Goal: Task Accomplishment & Management: Manage account settings

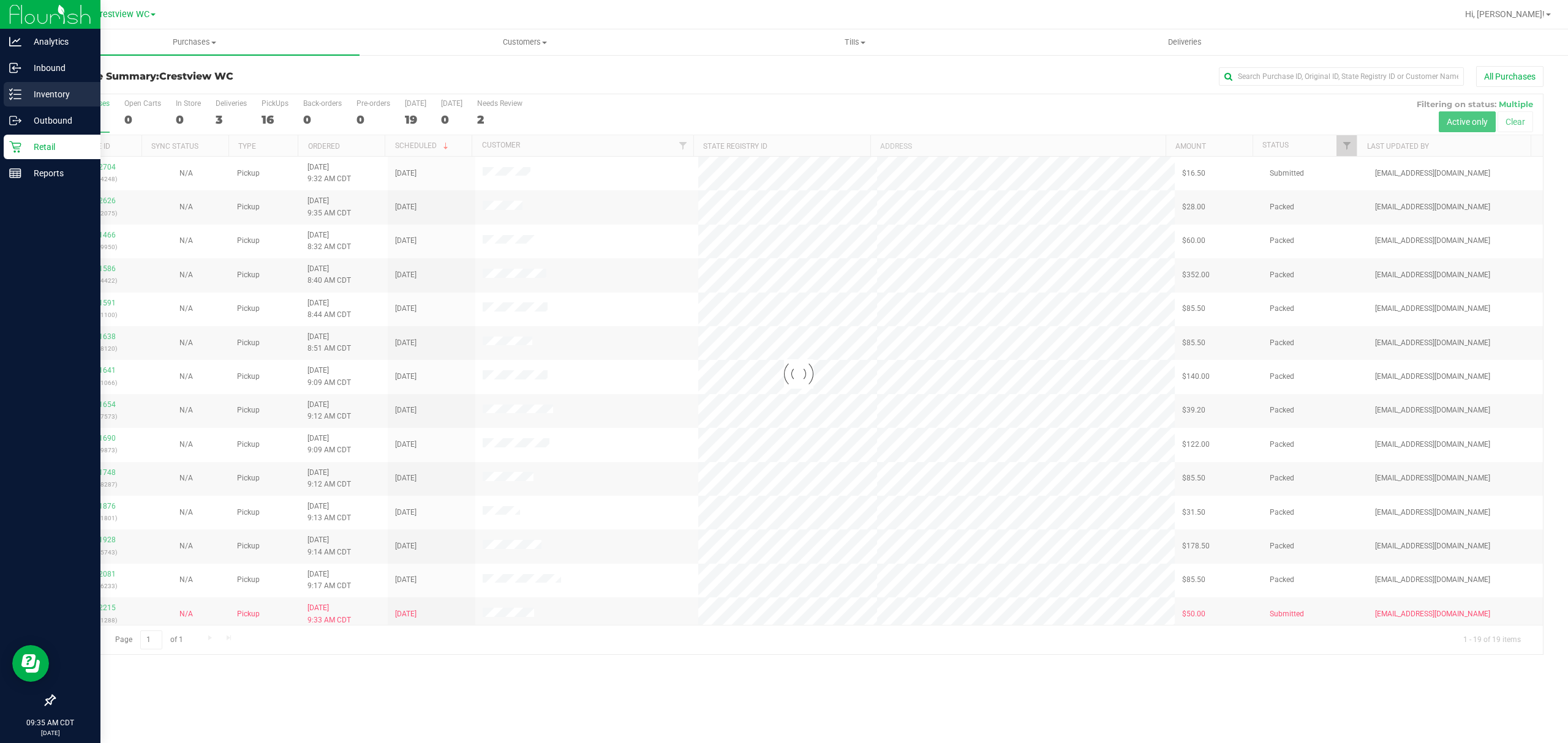
click at [13, 89] on icon at bounding box center [15, 94] width 12 height 12
click at [20, 92] on icon at bounding box center [15, 94] width 12 height 12
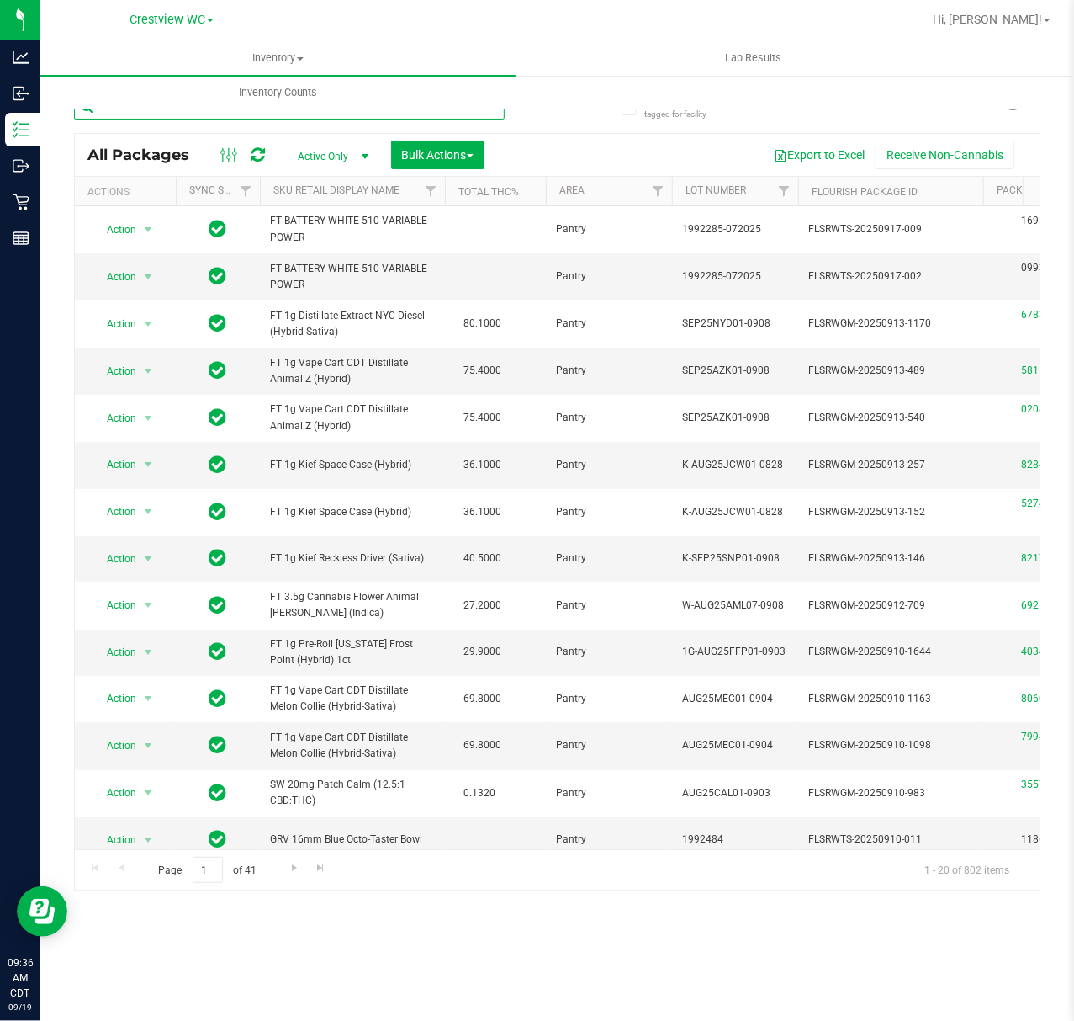
click at [159, 114] on input "text" at bounding box center [289, 106] width 431 height 25
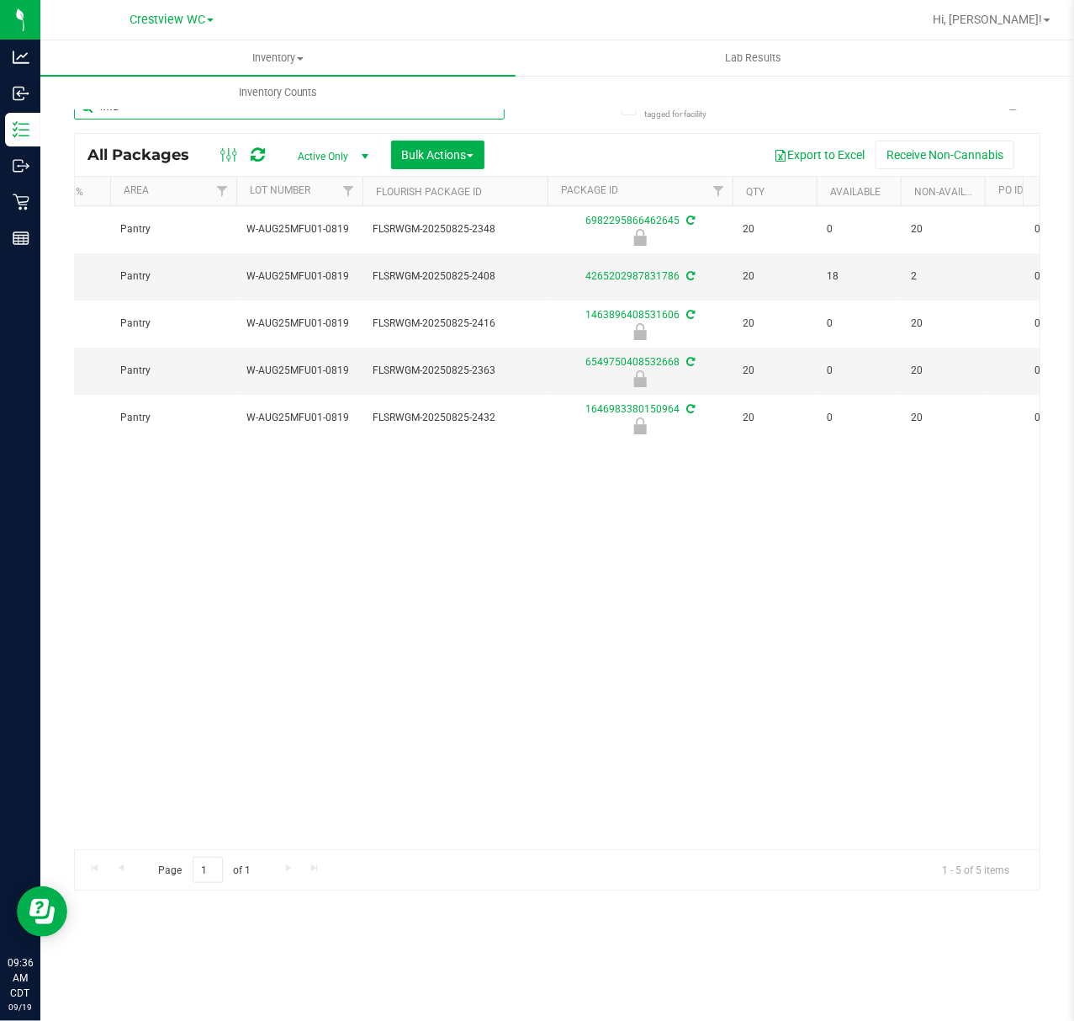
scroll to position [0, 441]
type input "mfu"
click at [822, 522] on div "Action Action Edit attributes Global inventory Locate package Package audit log…" at bounding box center [557, 527] width 965 height 643
click at [442, 162] on span "Bulk Actions" at bounding box center [438, 154] width 72 height 13
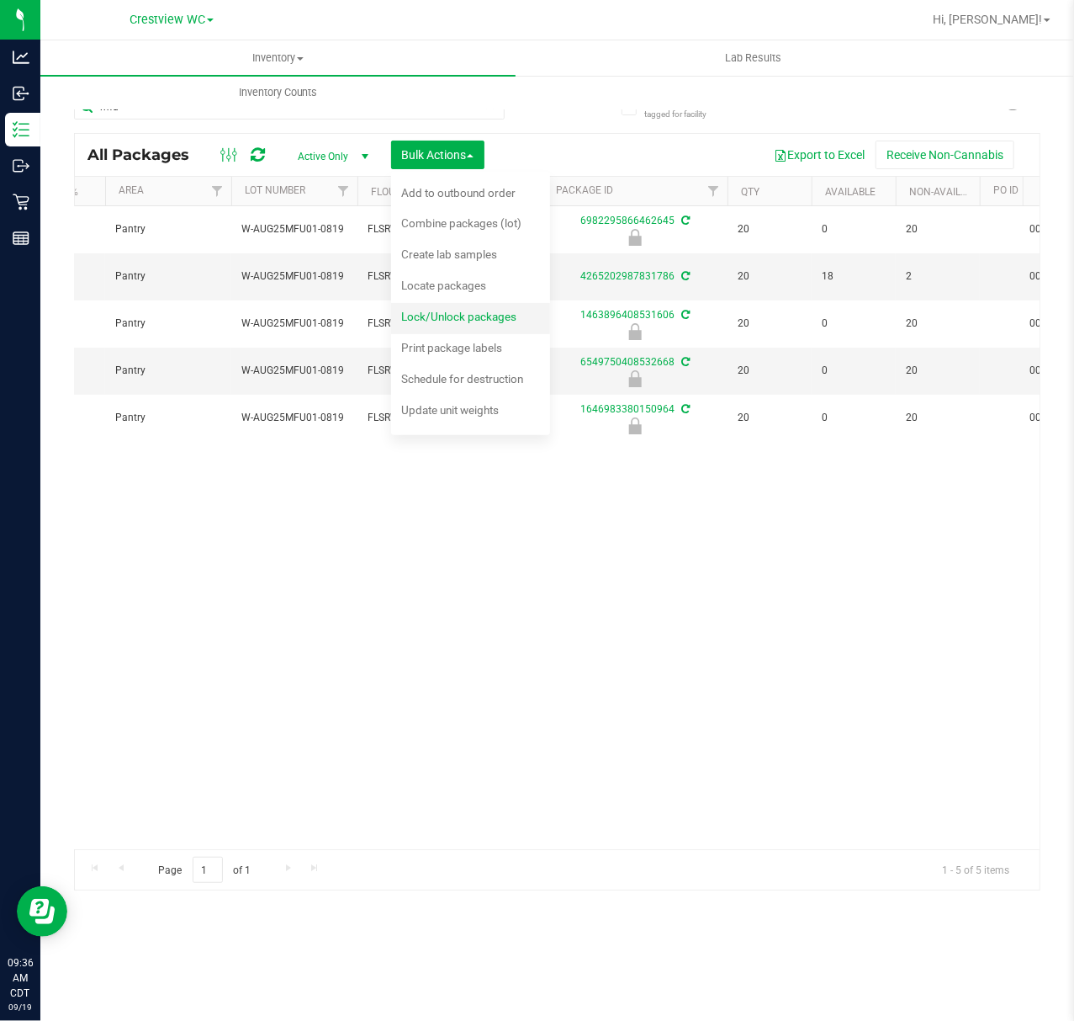
click at [456, 313] on span "Lock/Unlock packages" at bounding box center [458, 316] width 115 height 13
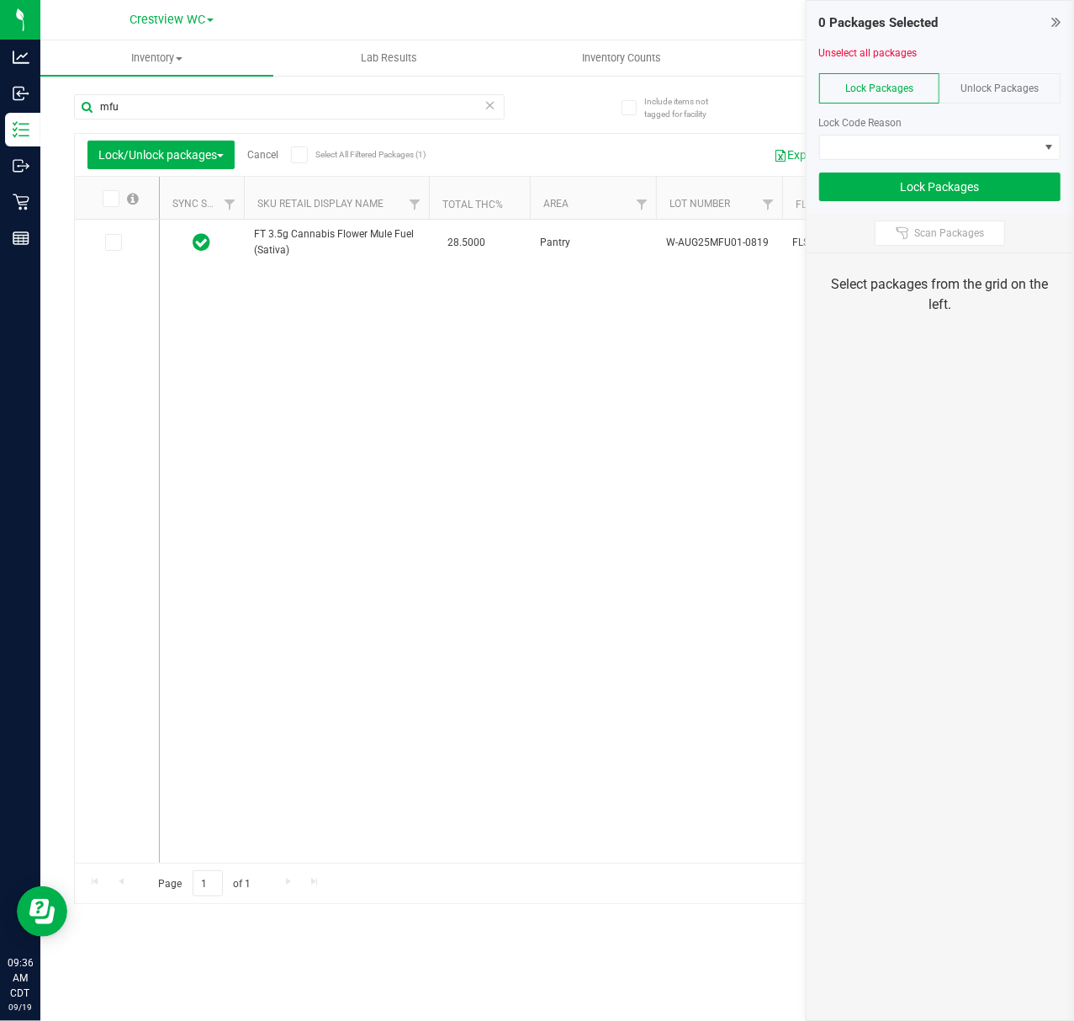
click at [990, 86] on span "Unlock Packages" at bounding box center [1001, 88] width 78 height 12
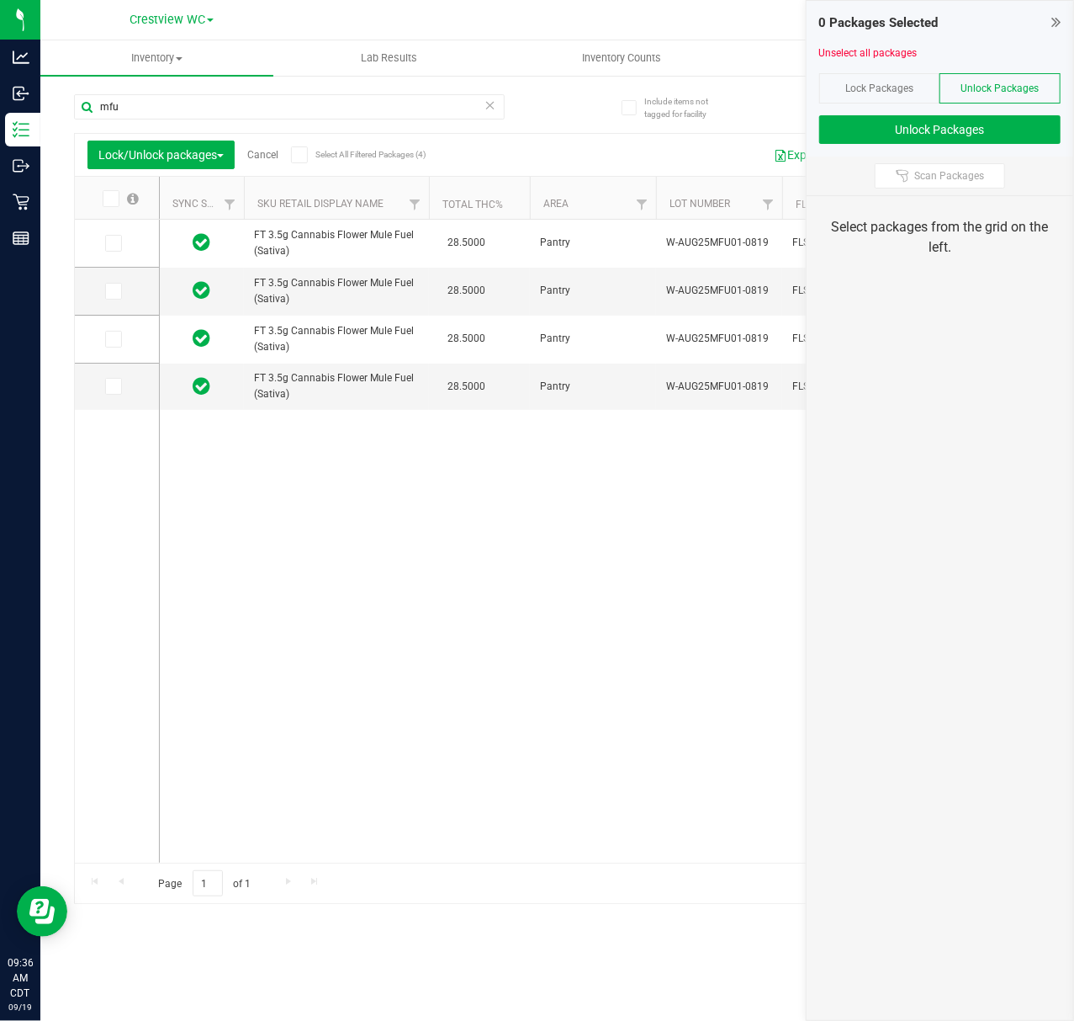
click at [297, 156] on span at bounding box center [299, 154] width 17 height 17
click at [0, 0] on input "Select All Filtered Packages (4)" at bounding box center [0, 0] width 0 height 0
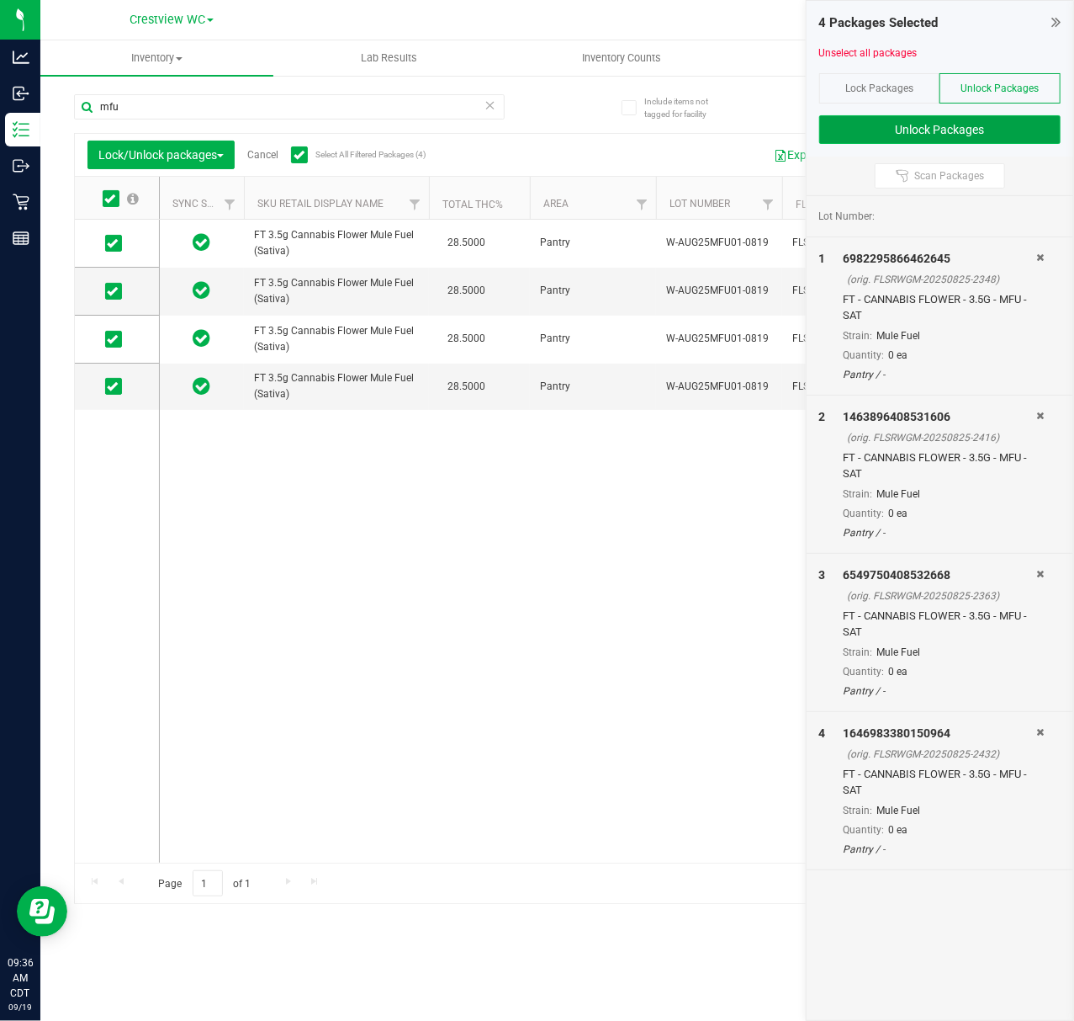
click at [1000, 122] on button "Unlock Packages" at bounding box center [939, 129] width 241 height 29
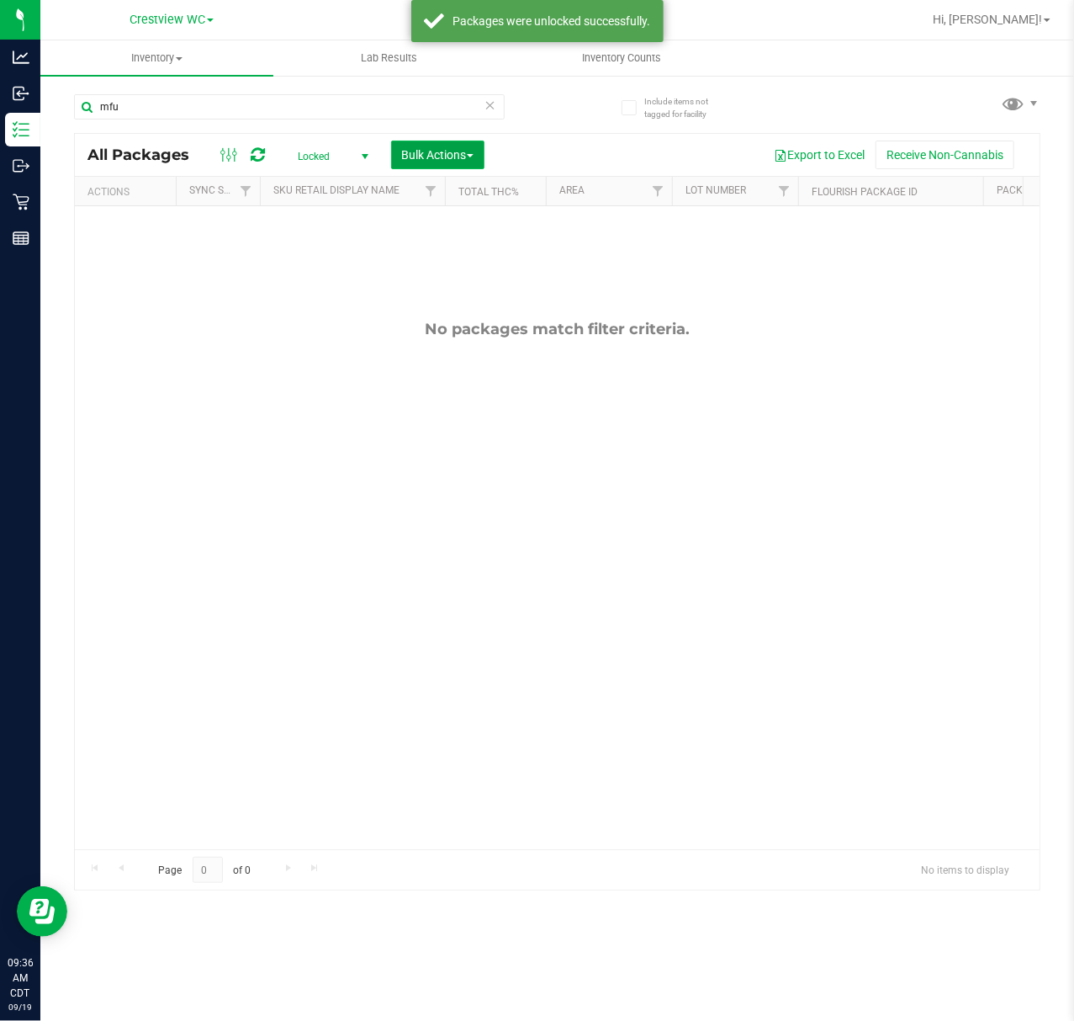
click at [479, 153] on button "Bulk Actions" at bounding box center [437, 155] width 93 height 29
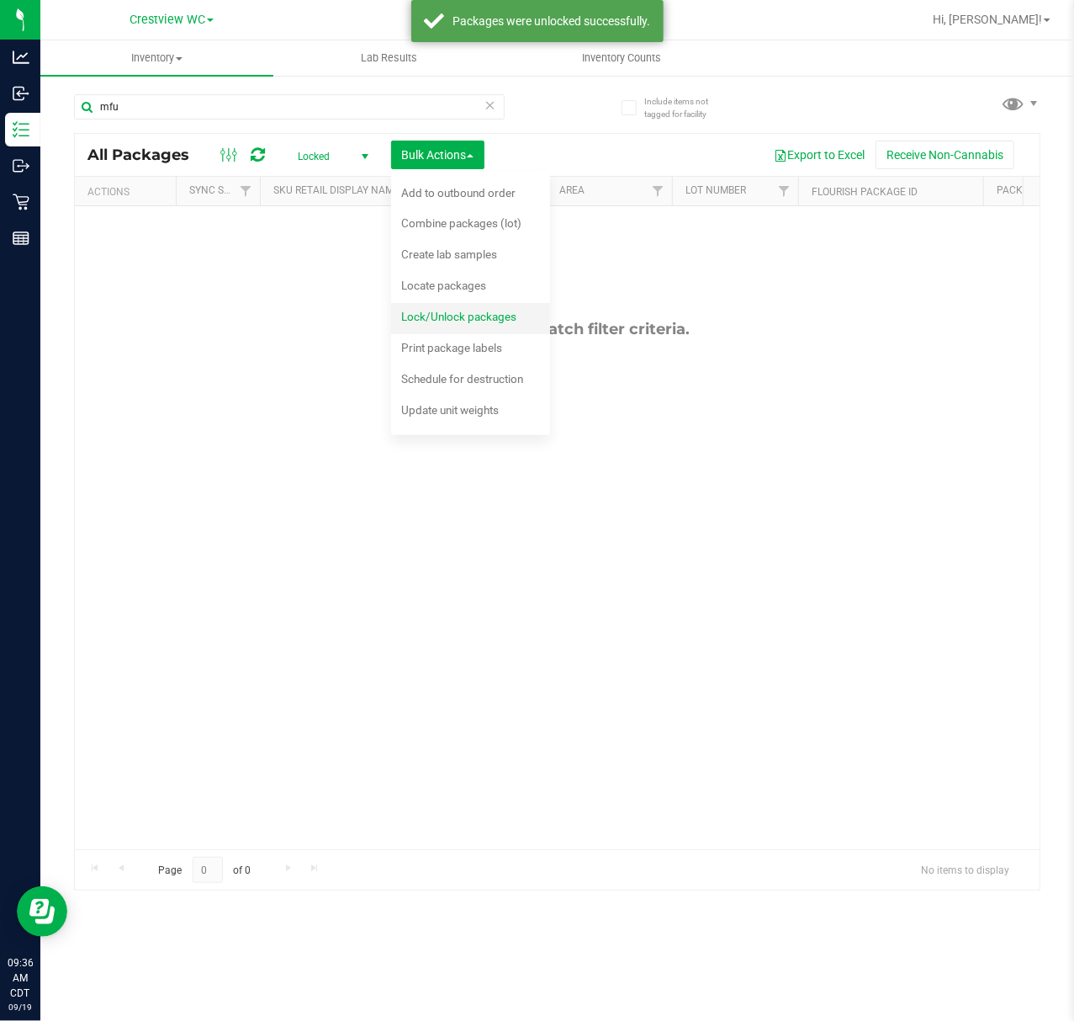
click at [452, 310] on span "Lock/Unlock packages" at bounding box center [458, 316] width 115 height 13
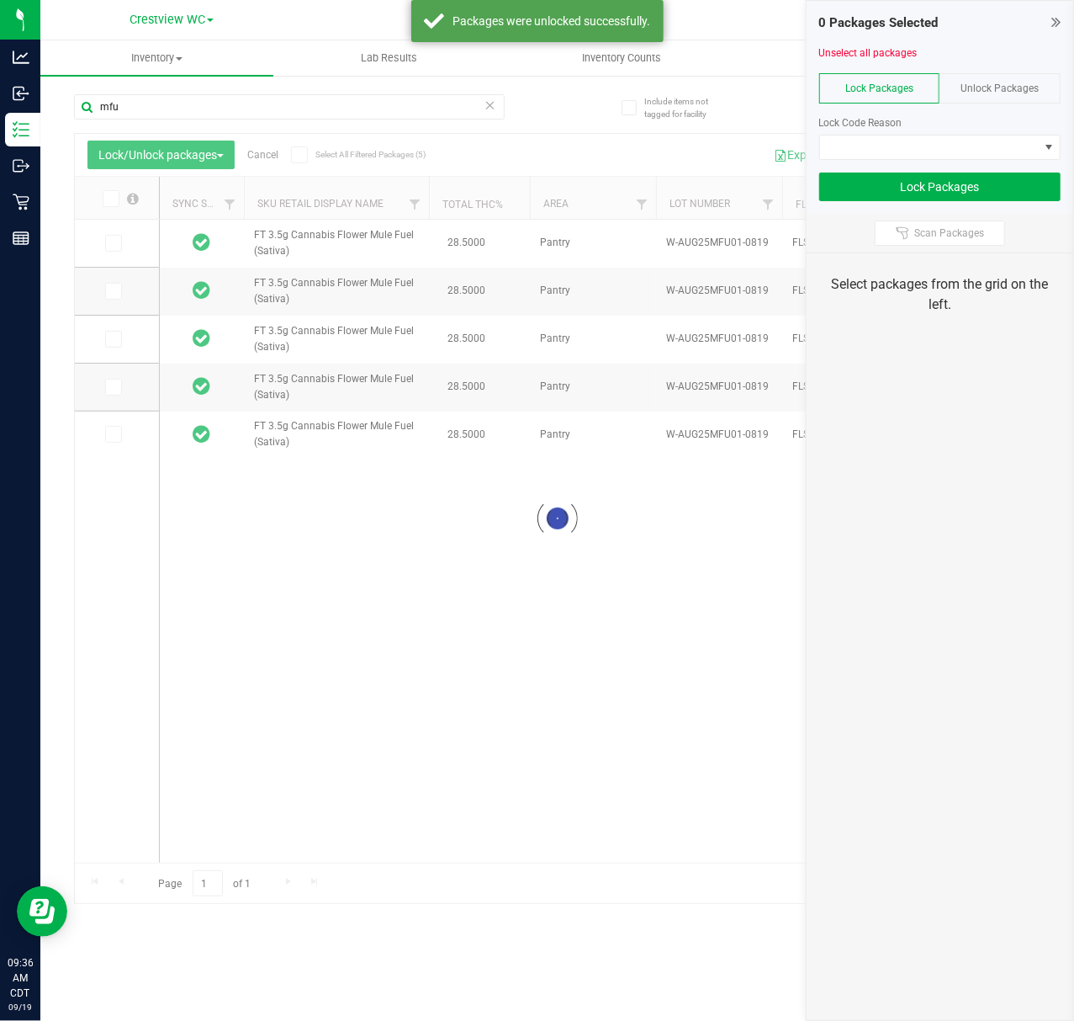
click at [298, 158] on div at bounding box center [557, 518] width 965 height 769
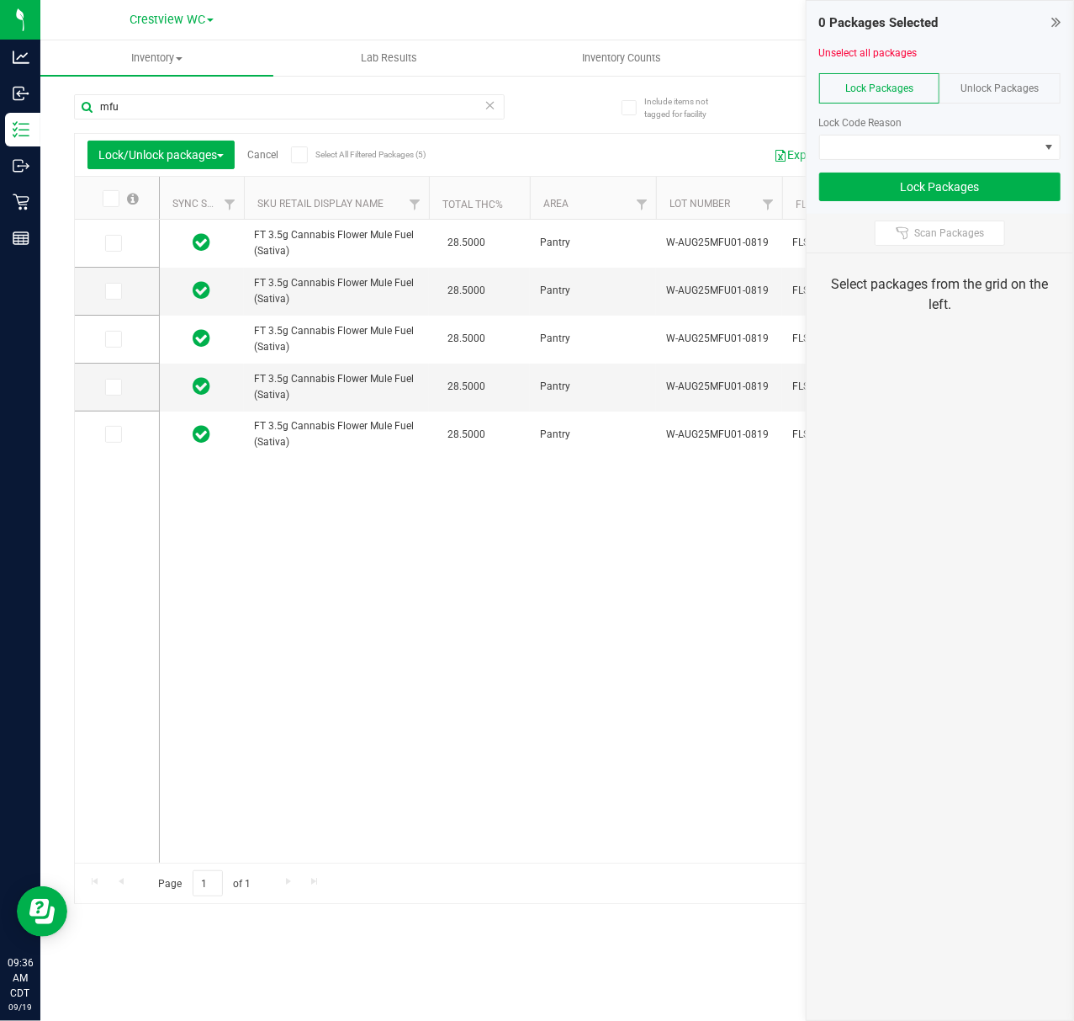
click at [300, 155] on icon at bounding box center [299, 155] width 11 height 0
click at [0, 0] on input "Select All Filtered Packages (5)" at bounding box center [0, 0] width 0 height 0
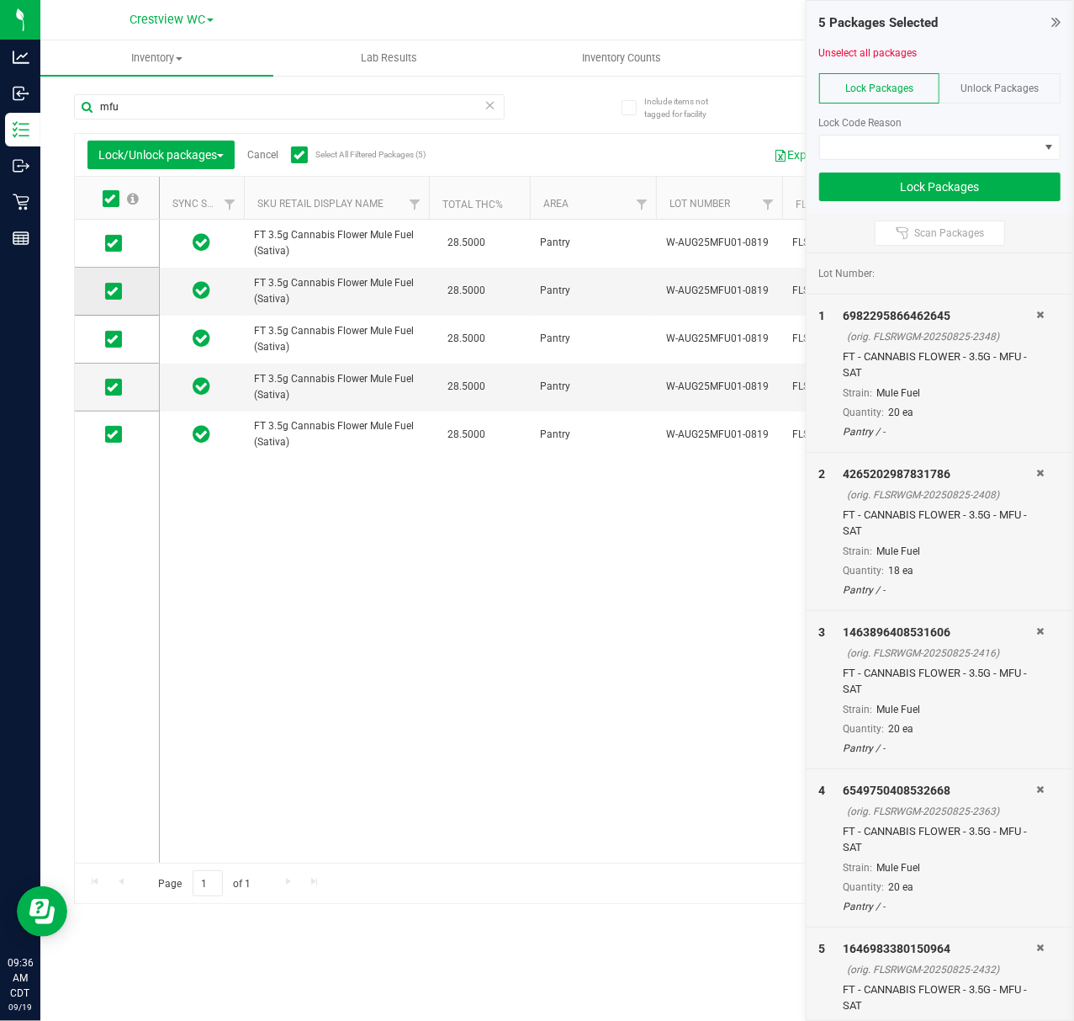
click at [109, 291] on icon at bounding box center [112, 291] width 11 height 0
click at [0, 0] on input "checkbox" at bounding box center [0, 0] width 0 height 0
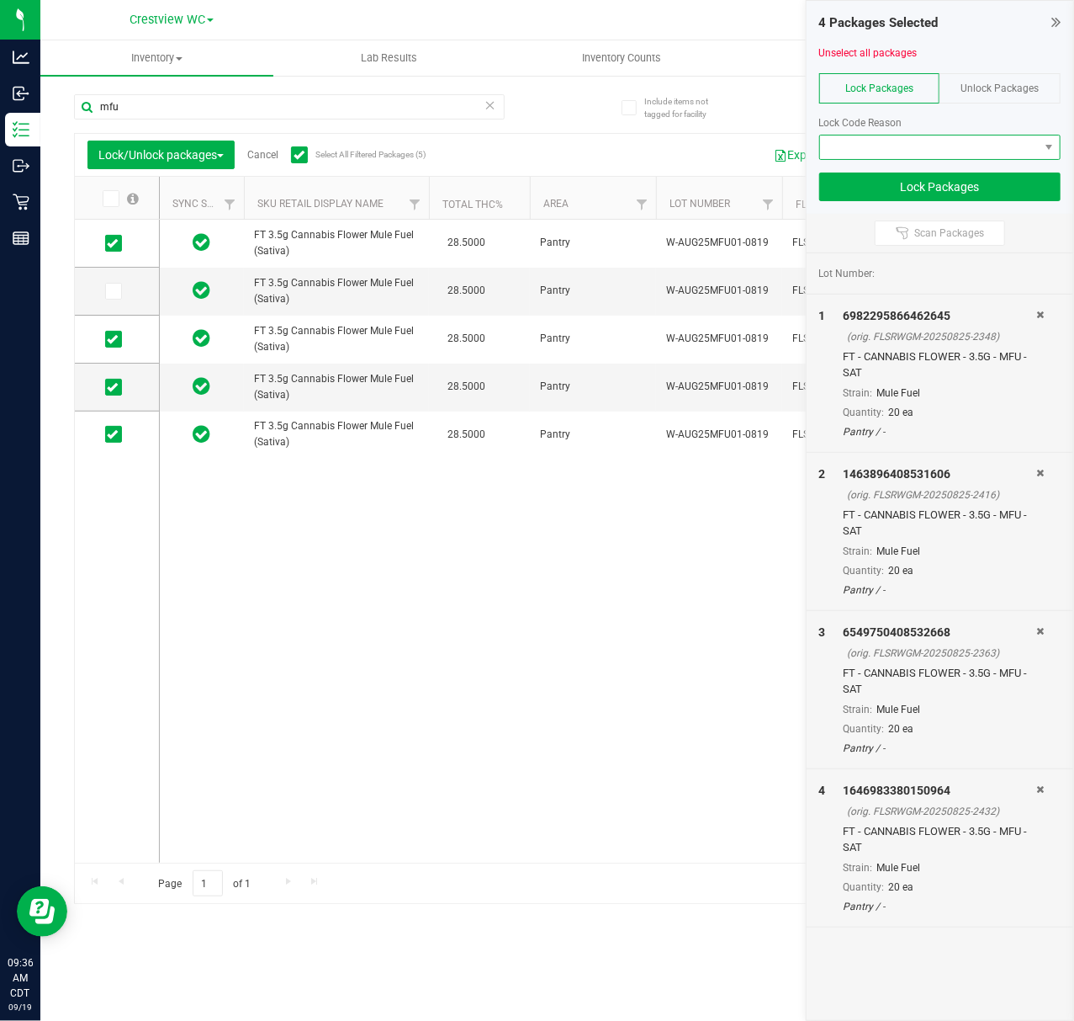
click at [1026, 153] on span at bounding box center [929, 147] width 219 height 24
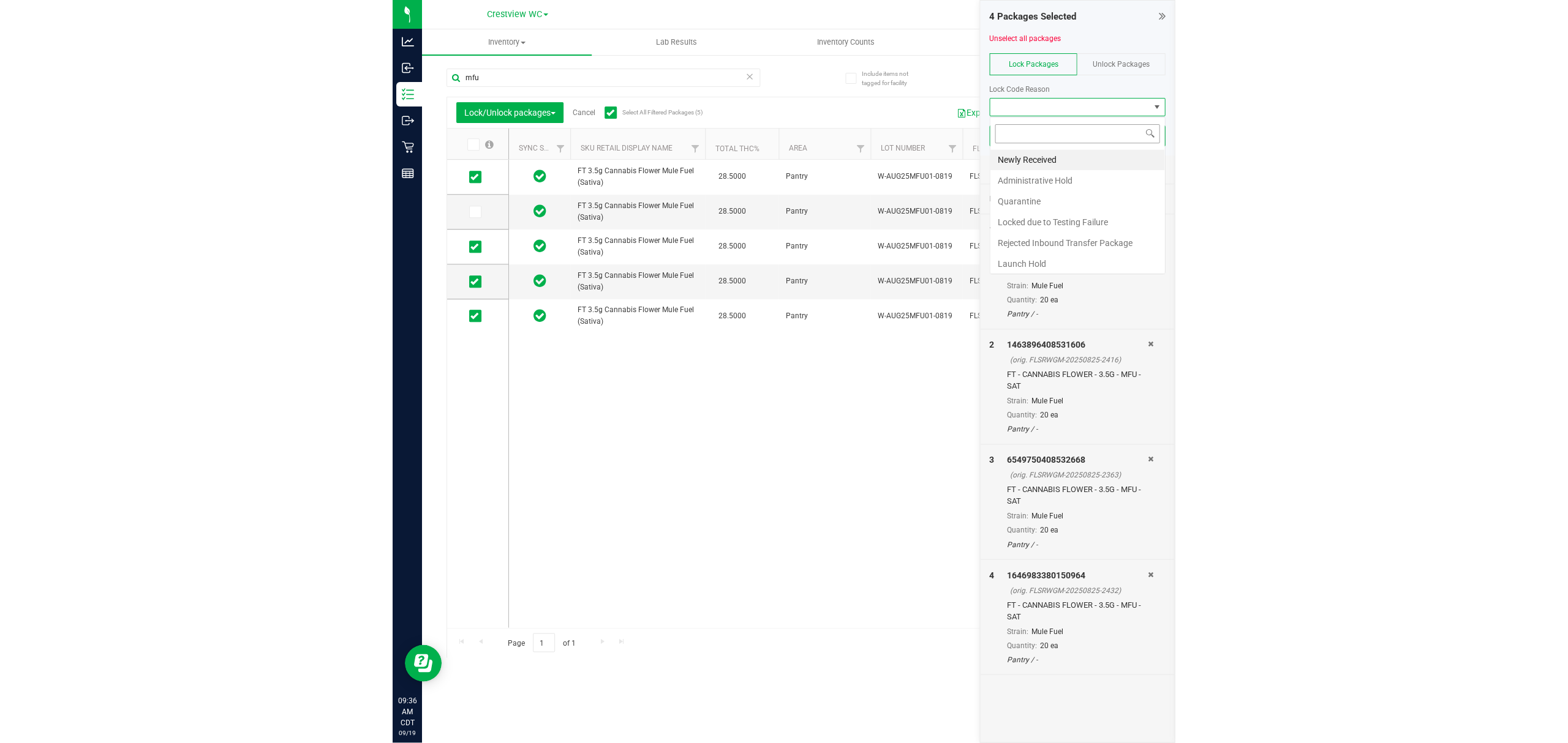
scroll to position [18, 175]
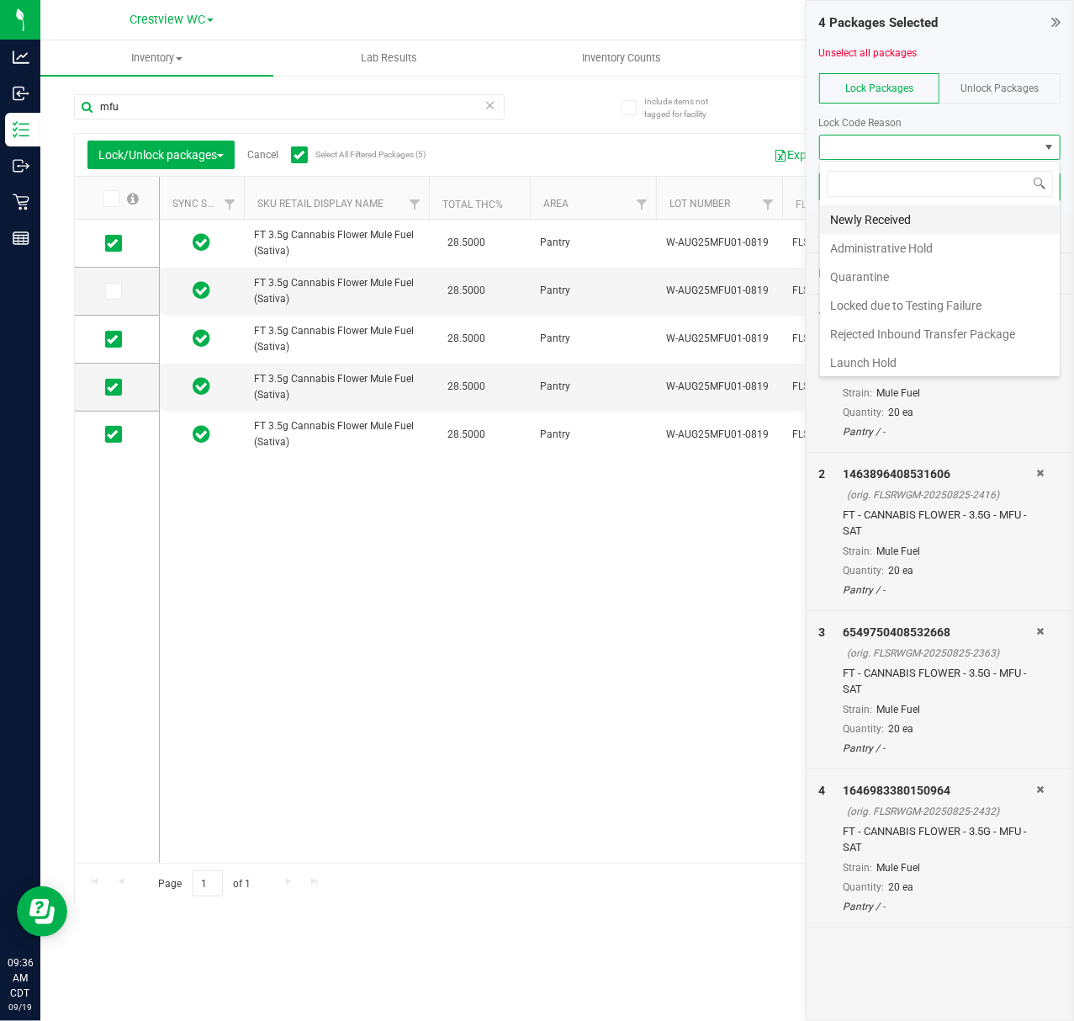
click at [879, 220] on li "Newly Received" at bounding box center [940, 219] width 240 height 29
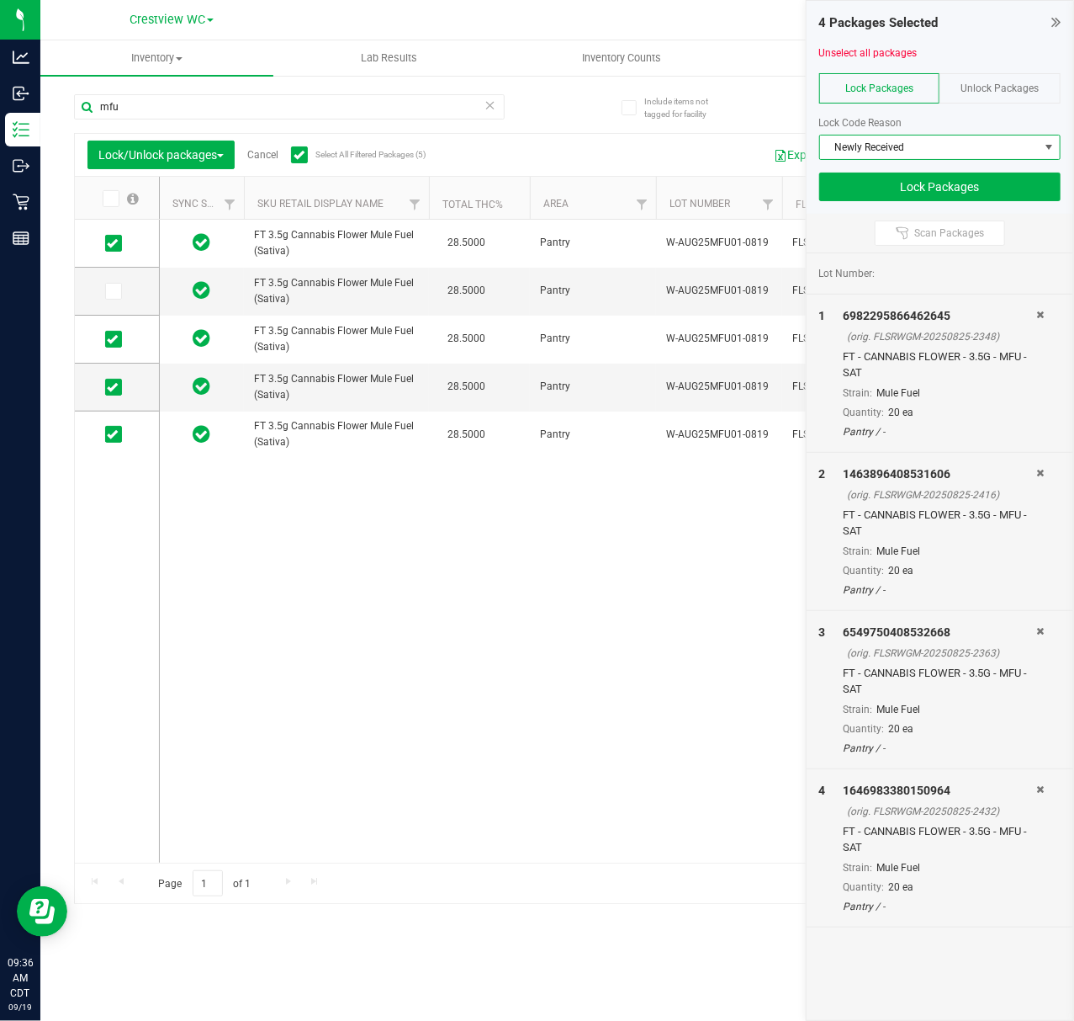
click at [925, 205] on div "4 Packages Selected Unselect all packages Lock Packages Unlock Packages Lock Co…" at bounding box center [940, 107] width 267 height 213
click at [933, 194] on button "Lock Packages" at bounding box center [939, 186] width 241 height 29
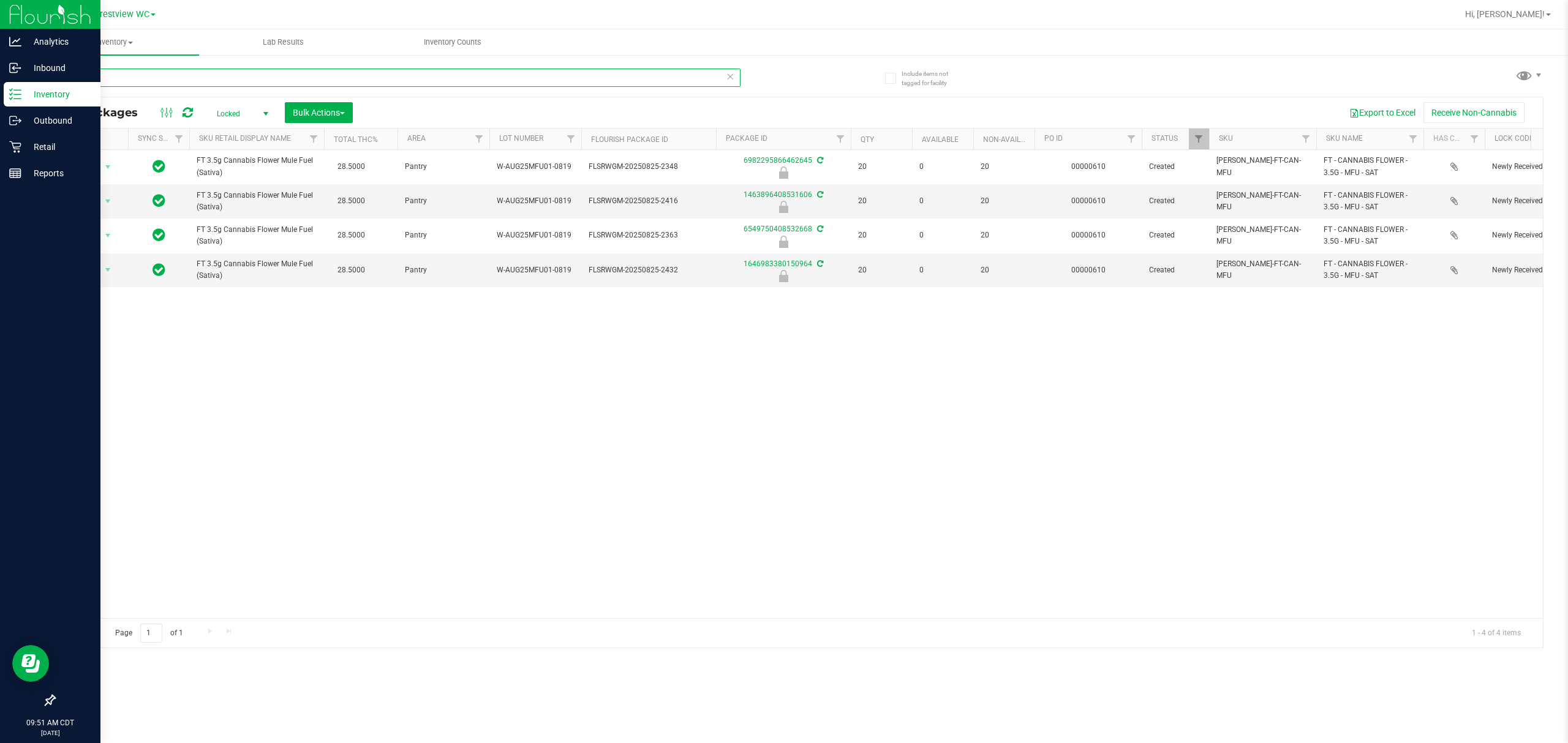
drag, startPoint x: 103, startPoint y: 71, endPoint x: 0, endPoint y: 96, distance: 106.0
click at [0, 95] on div "Analytics Inbound Inventory Outbound Retail Reports 09:51 AM CDT [DATE] 09/19 C…" at bounding box center [784, 371] width 1568 height 743
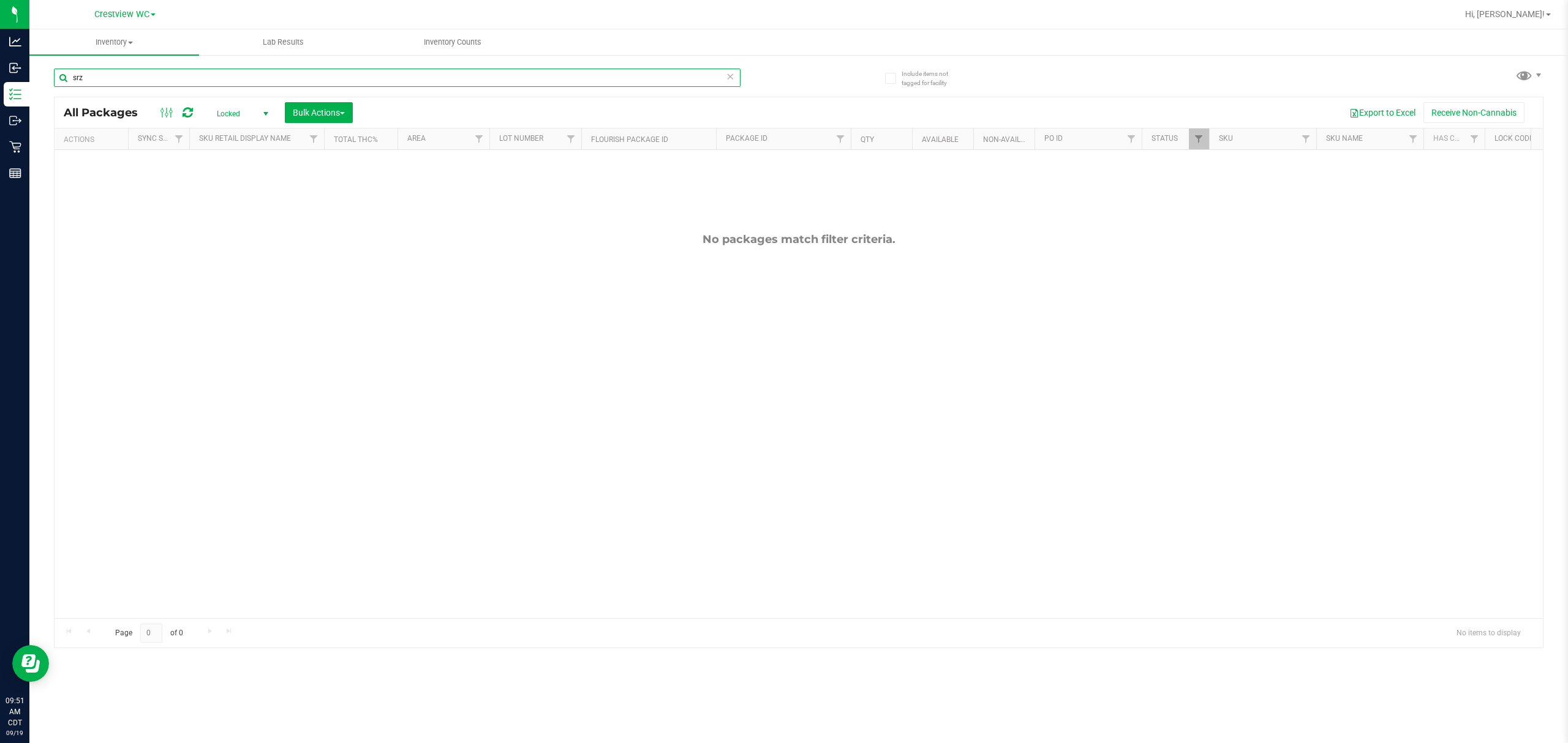
click at [222, 68] on input "srz" at bounding box center [397, 77] width 686 height 18
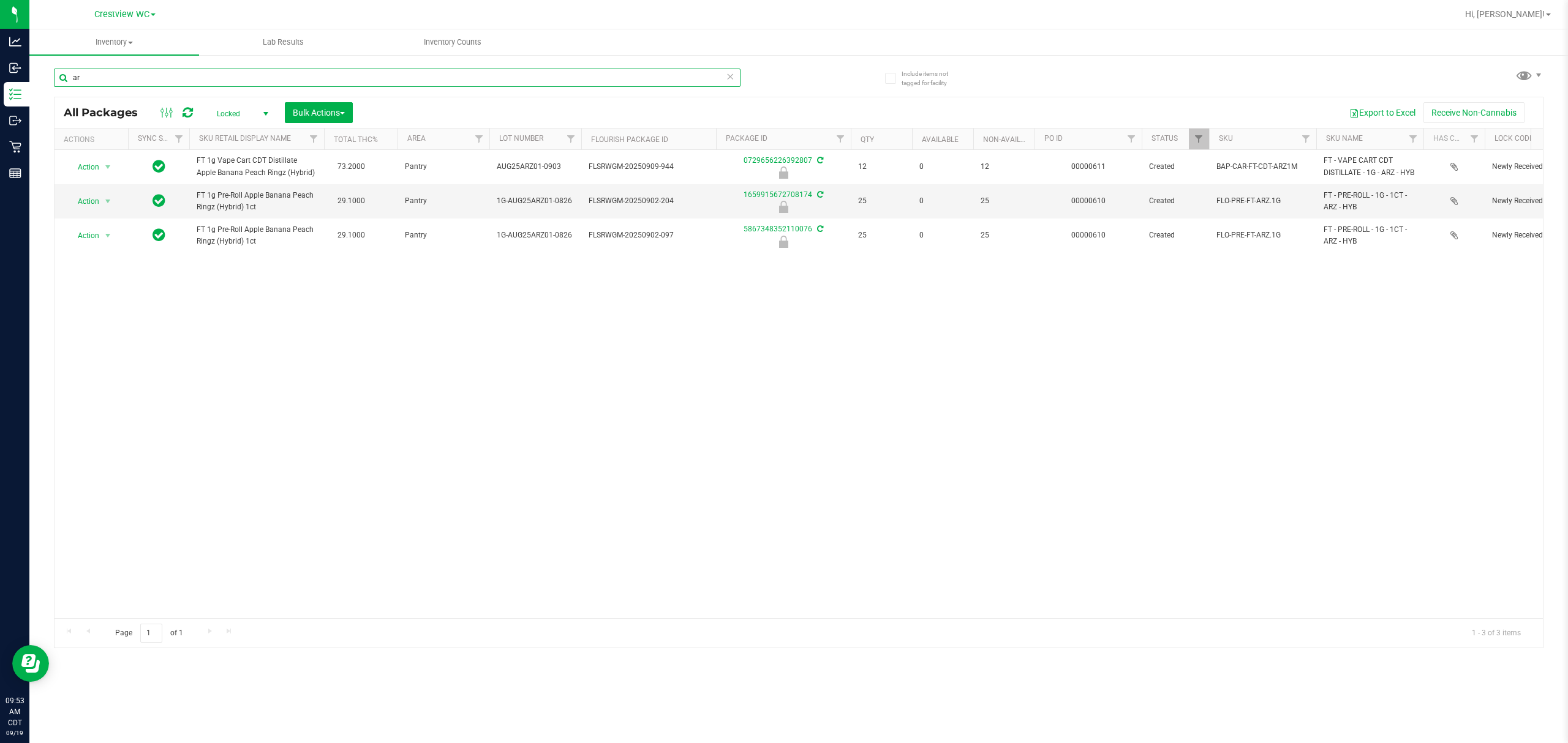
type input "a"
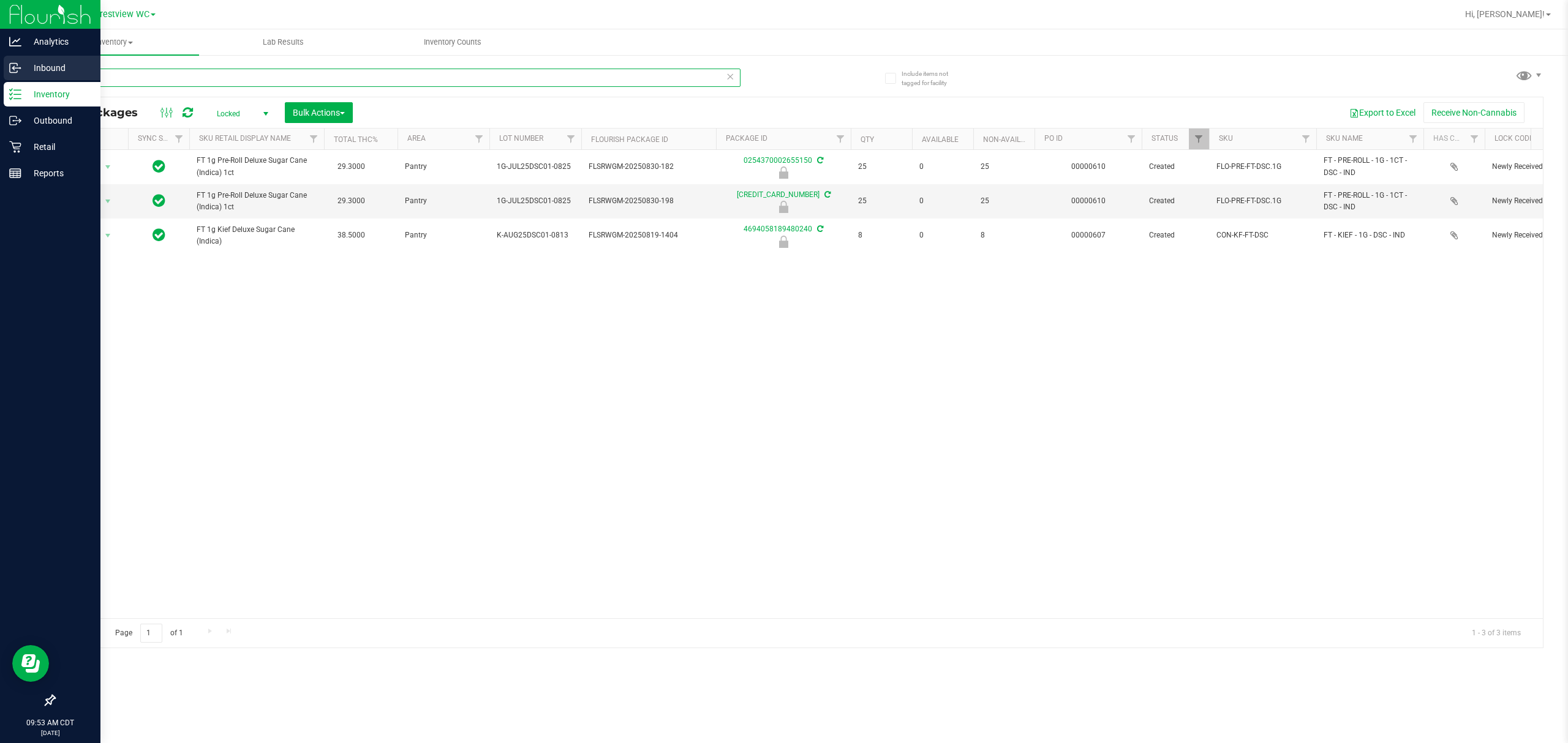
type input "dsc"
click at [40, 65] on p "Inbound" at bounding box center [58, 68] width 74 height 15
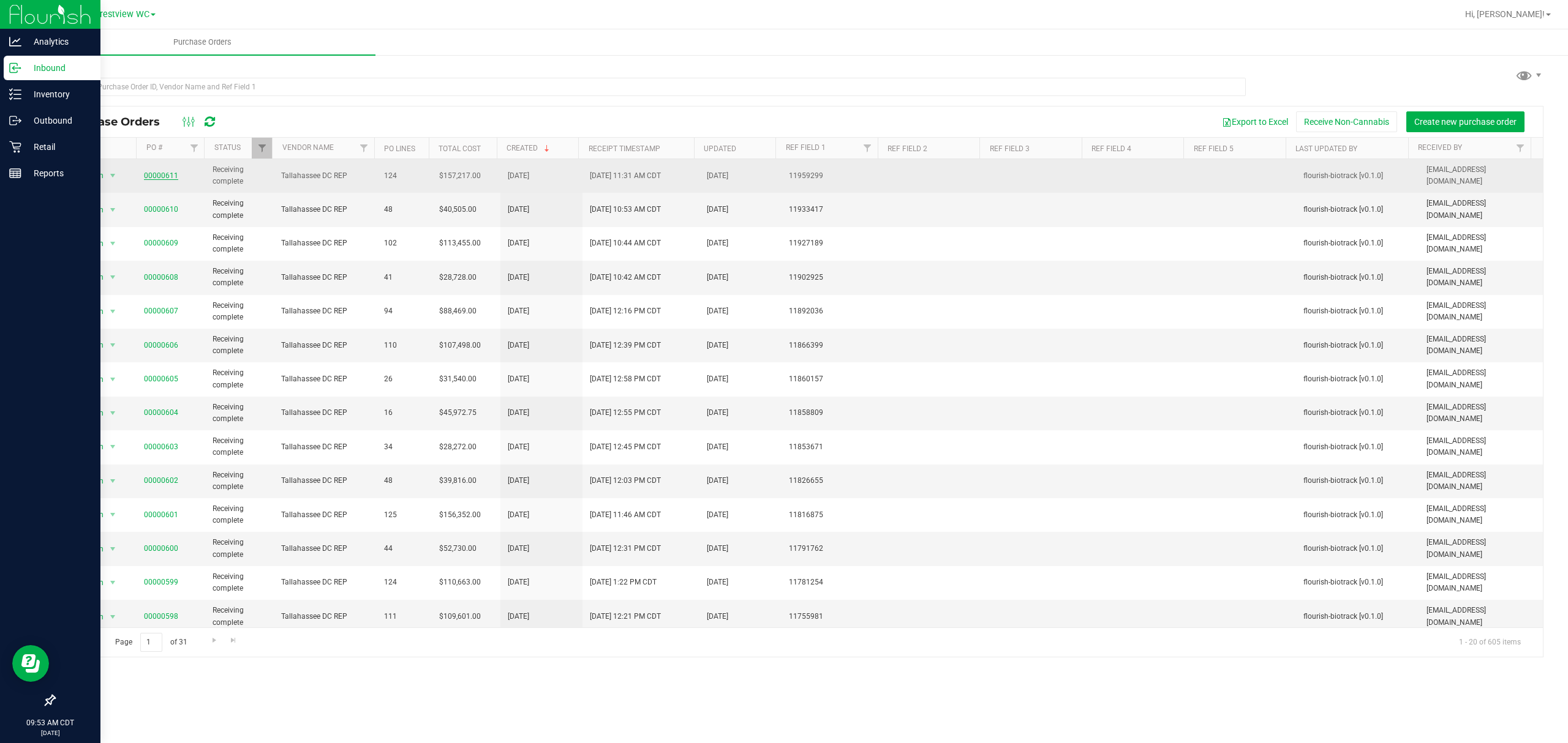
click at [156, 174] on link "00000611" at bounding box center [161, 176] width 34 height 9
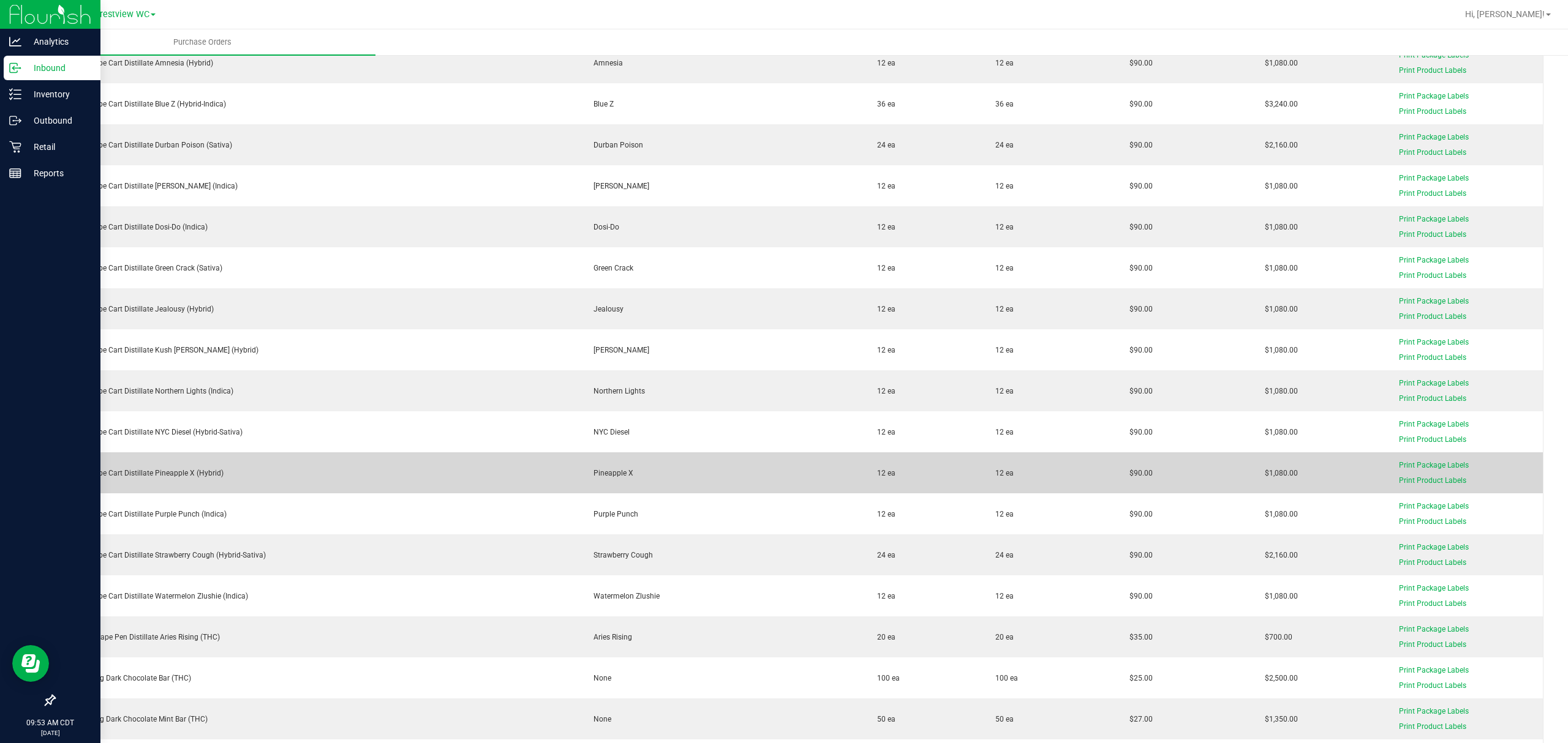
scroll to position [3919, 0]
